Goal: Information Seeking & Learning: Learn about a topic

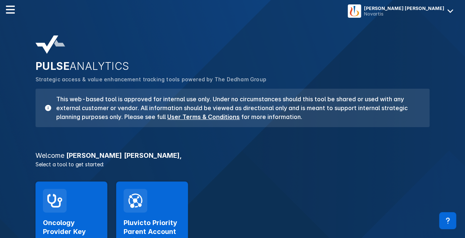
scroll to position [74, 0]
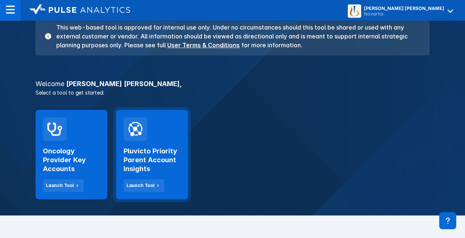
click at [147, 152] on h2 "Pluvicto Priority Parent Account Insights" at bounding box center [152, 160] width 57 height 27
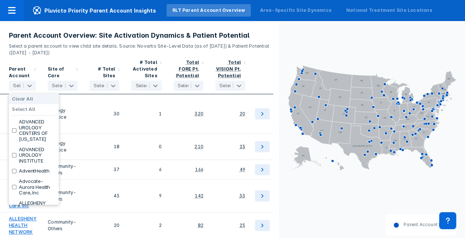
click at [19, 88] on div at bounding box center [22, 85] width 19 height 7
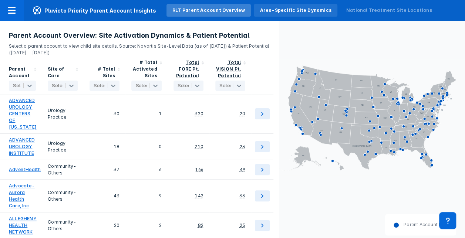
click at [266, 10] on div "Area-Specific Site Dynamics" at bounding box center [295, 10] width 71 height 7
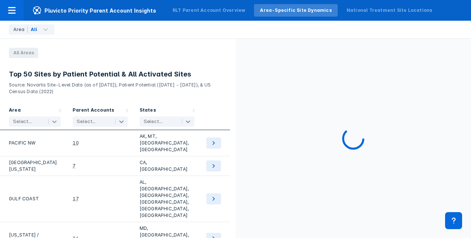
click at [52, 123] on icon at bounding box center [54, 121] width 7 height 7
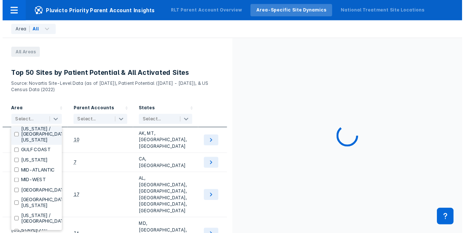
scroll to position [111, 0]
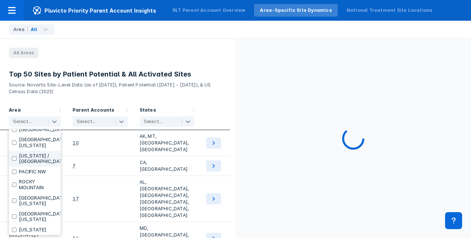
click at [11, 167] on div "[US_STATE] / [GEOGRAPHIC_DATA]" at bounding box center [35, 159] width 52 height 16
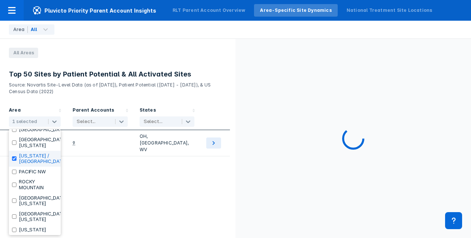
click at [14, 161] on input "checkbox" at bounding box center [14, 159] width 5 height 4
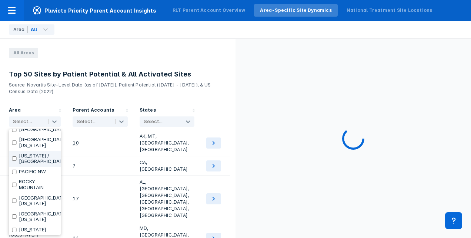
click at [15, 161] on input "checkbox" at bounding box center [14, 159] width 5 height 4
checkbox input "true"
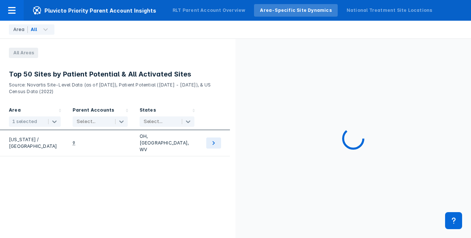
drag, startPoint x: 272, startPoint y: 121, endPoint x: 246, endPoint y: 123, distance: 25.6
click at [272, 121] on div at bounding box center [352, 138] width 235 height 199
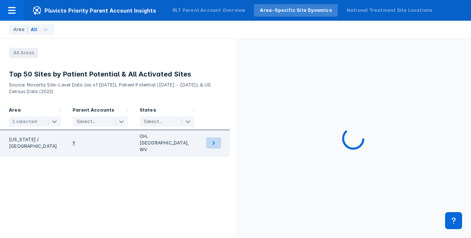
click at [218, 138] on button at bounding box center [213, 143] width 15 height 11
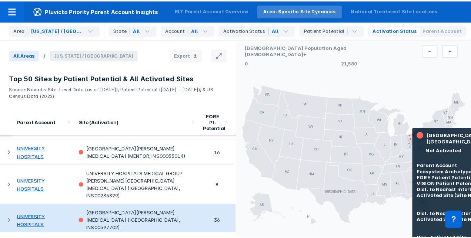
scroll to position [814, 0]
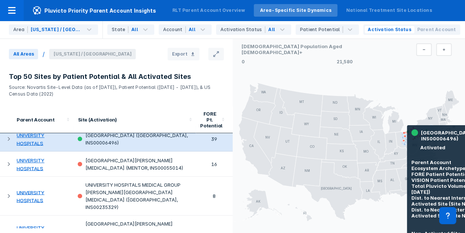
click at [36, 146] on link "UNIVERSITY HOSPITALS" at bounding box center [31, 139] width 28 height 14
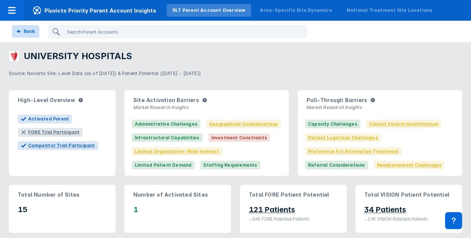
click at [19, 28] on button "Back" at bounding box center [25, 31] width 27 height 13
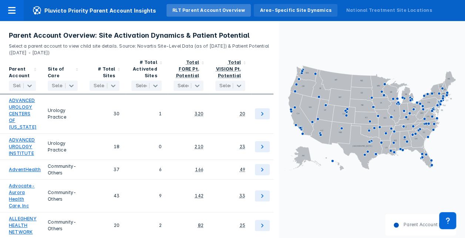
click at [274, 11] on div "Area-Specific Site Dynamics" at bounding box center [295, 10] width 71 height 7
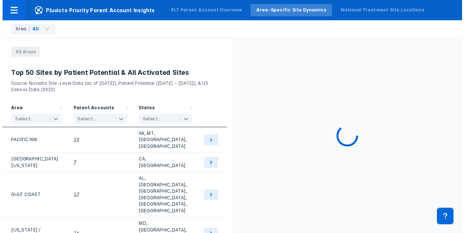
scroll to position [148, 0]
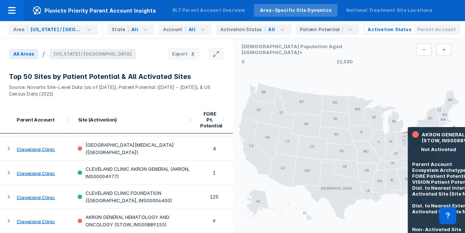
scroll to position [370, 0]
